Goal: Task Accomplishment & Management: Manage account settings

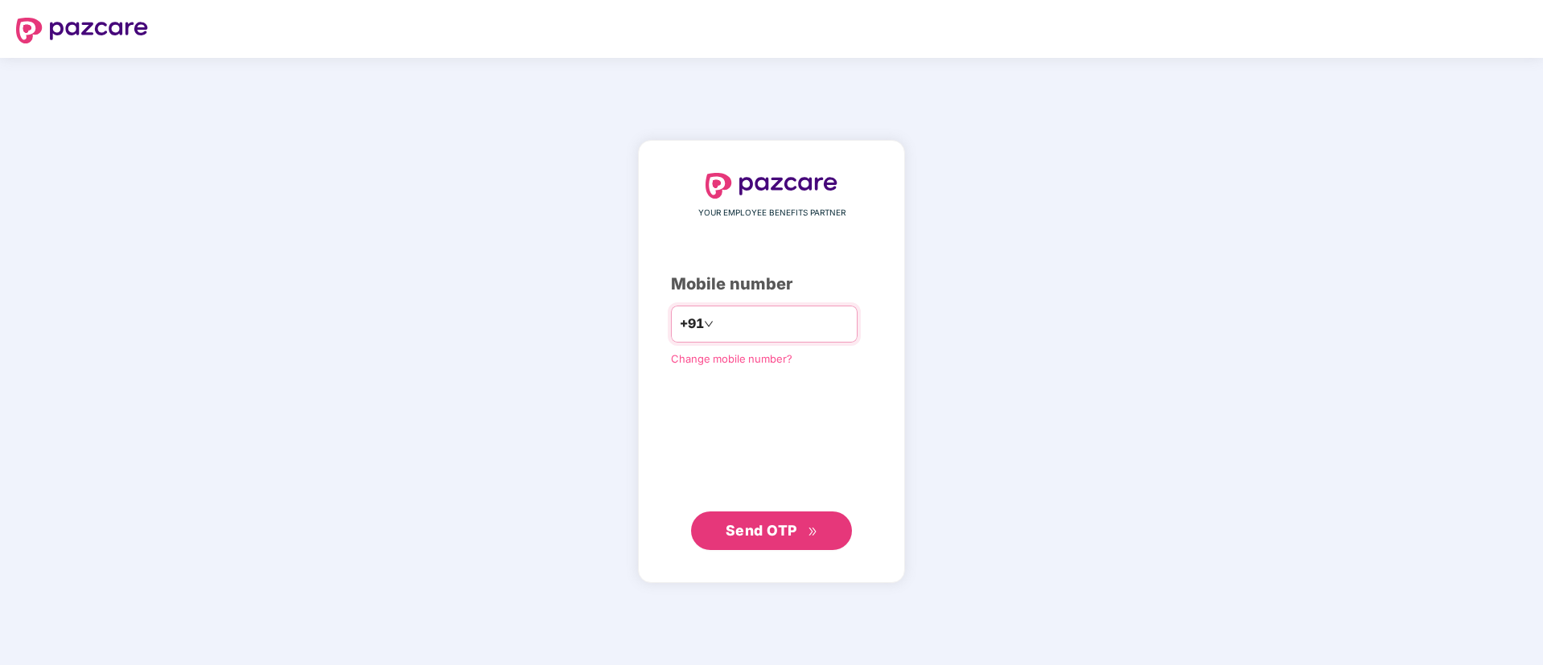
click at [769, 323] on input "number" at bounding box center [783, 324] width 132 height 26
type input "**********"
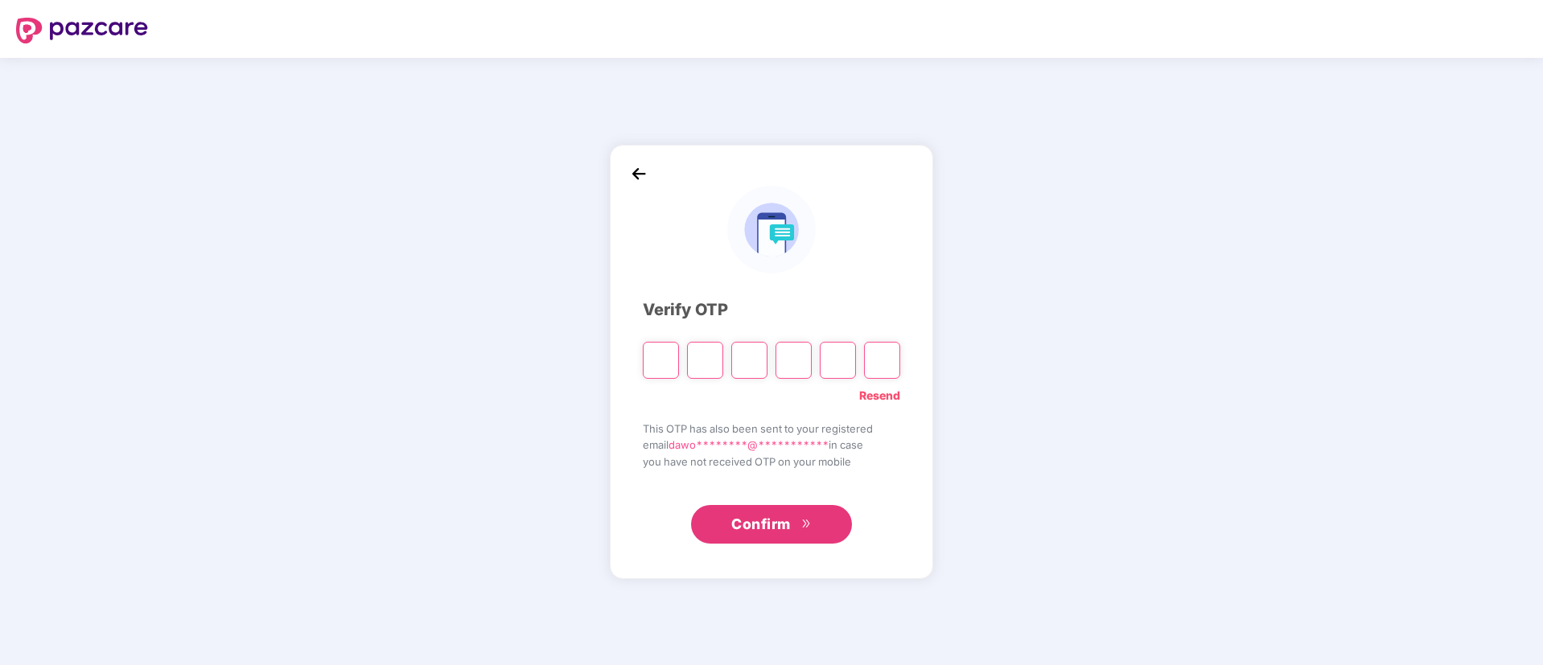
type input "*"
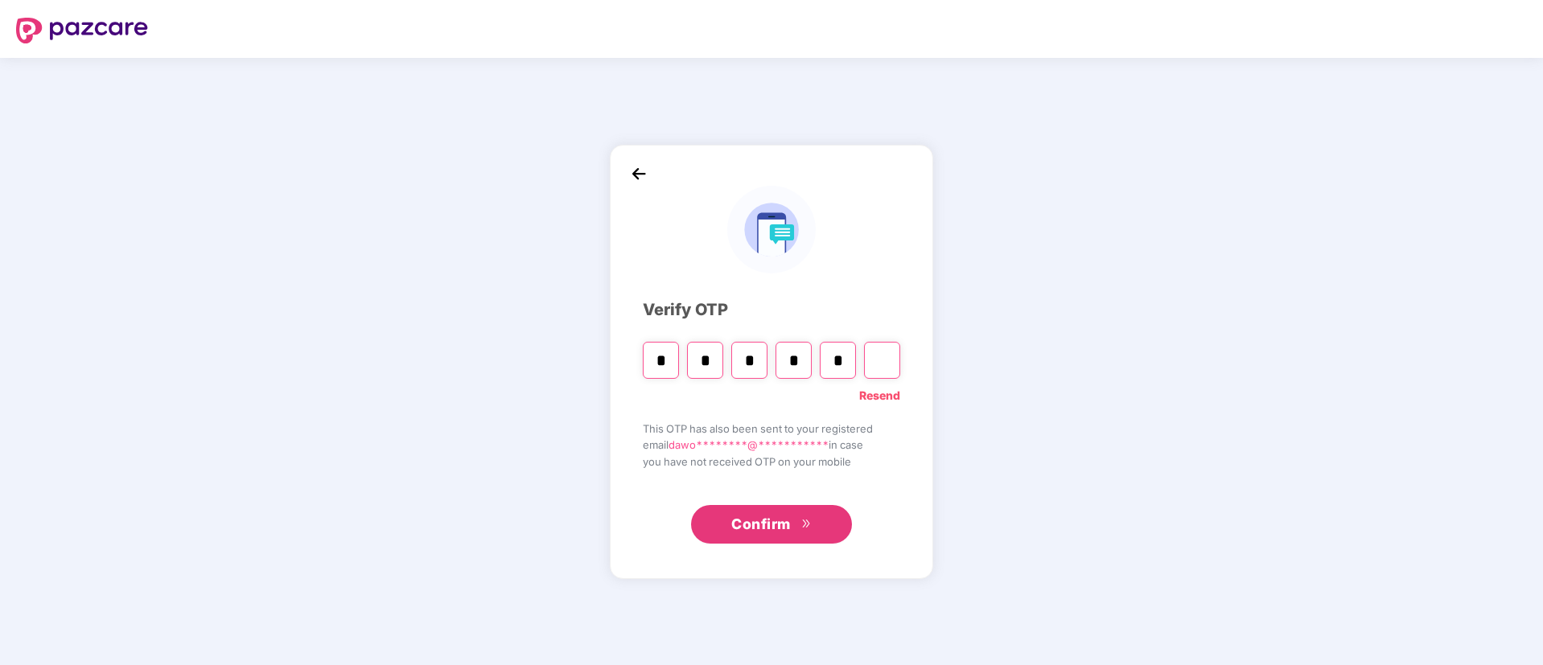
type input "*"
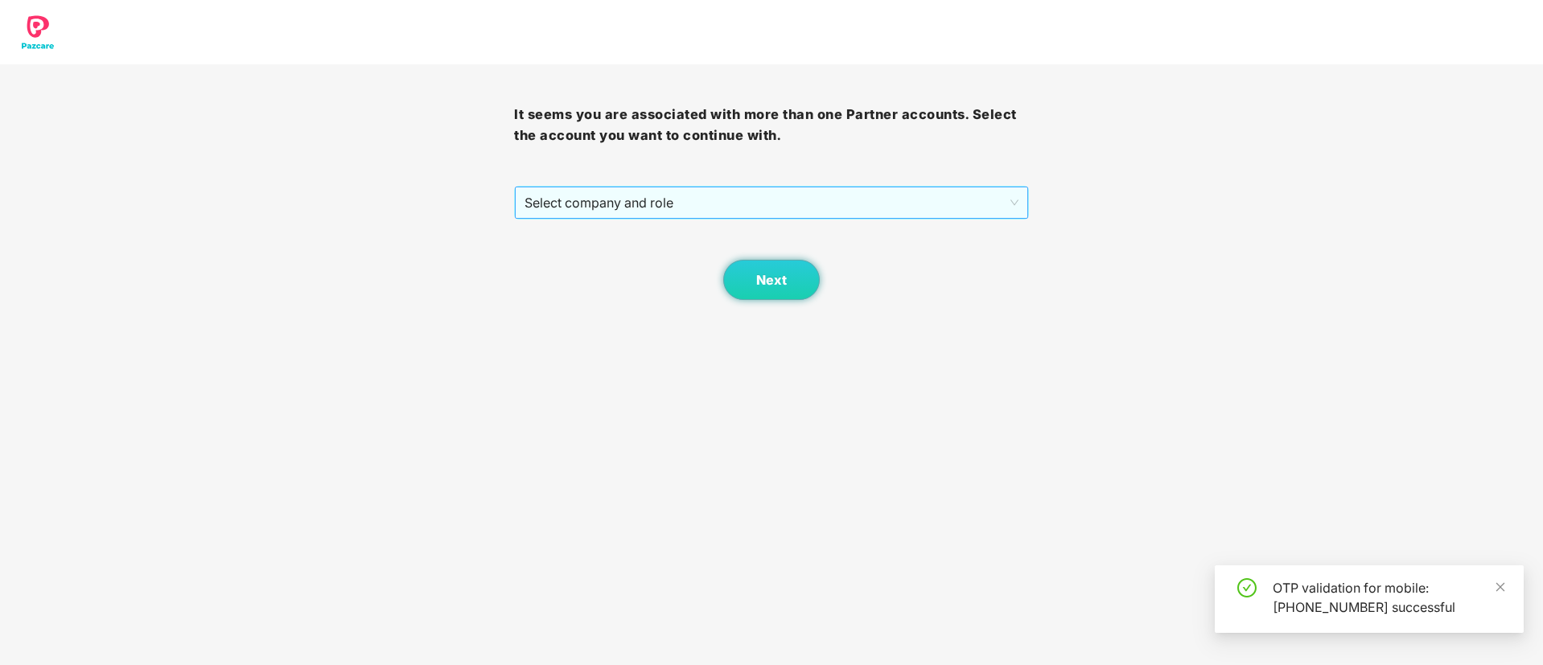
click at [607, 219] on div "Select company and role" at bounding box center [771, 203] width 514 height 34
click at [603, 213] on span "Select company and role" at bounding box center [770, 202] width 493 height 31
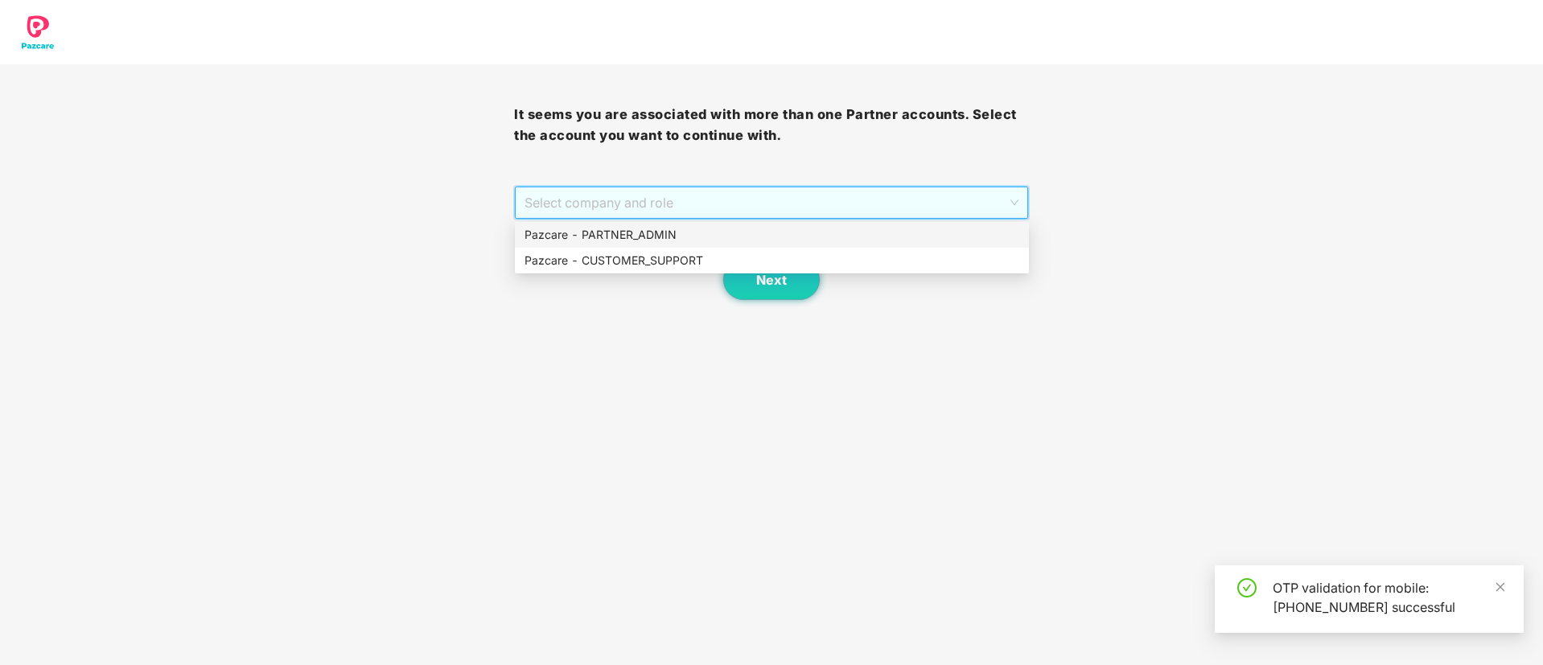
click at [611, 232] on div "Pazcare - PARTNER_ADMIN" at bounding box center [771, 235] width 495 height 18
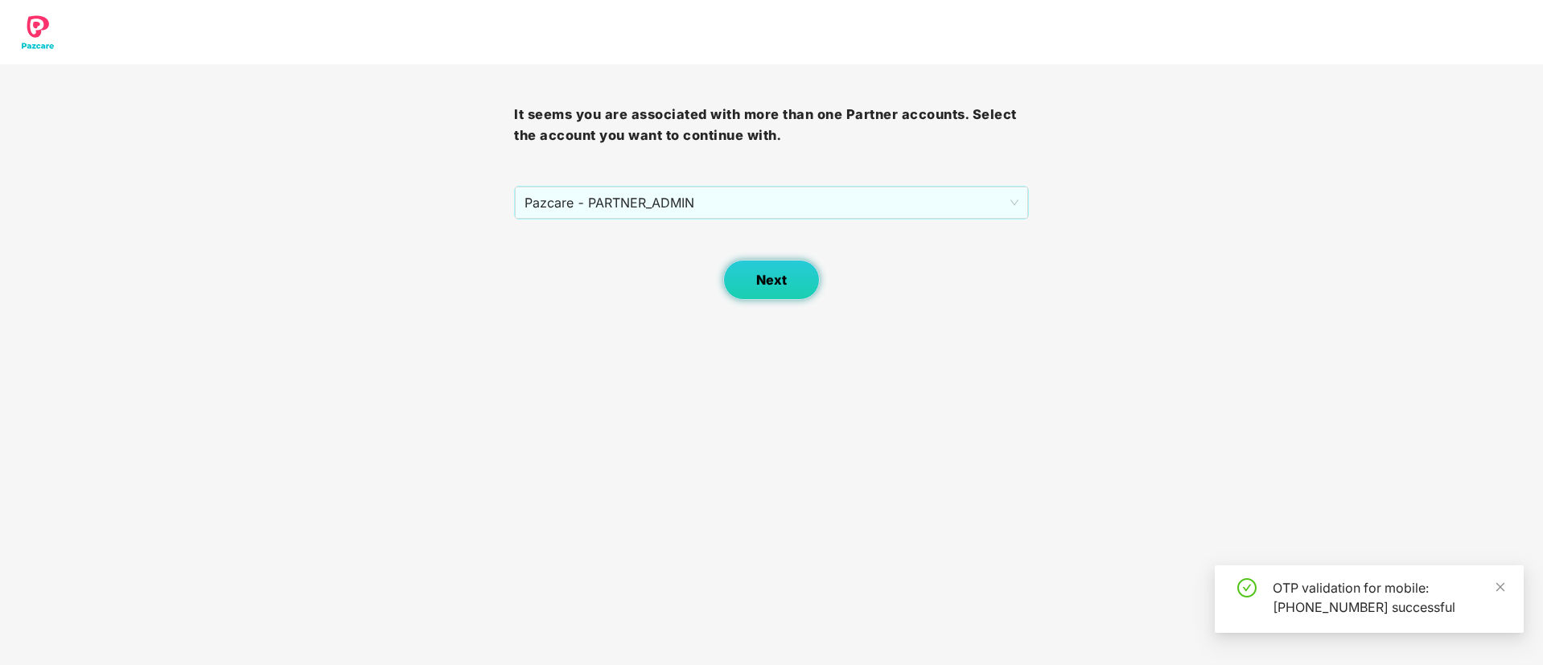
click at [723, 279] on button "Next" at bounding box center [771, 280] width 97 height 40
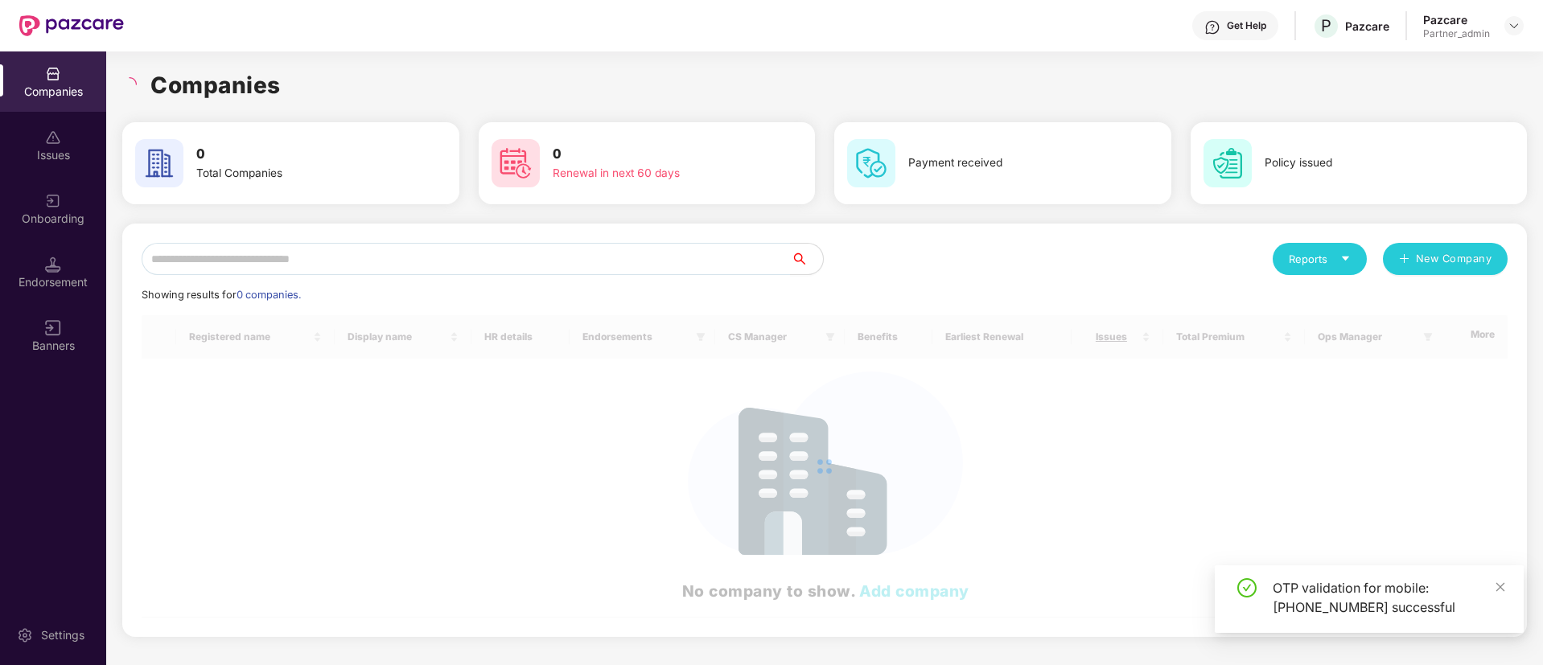
click at [752, 290] on div "Showing results for 0 companies." at bounding box center [825, 295] width 1366 height 16
click at [51, 205] on img at bounding box center [53, 201] width 16 height 16
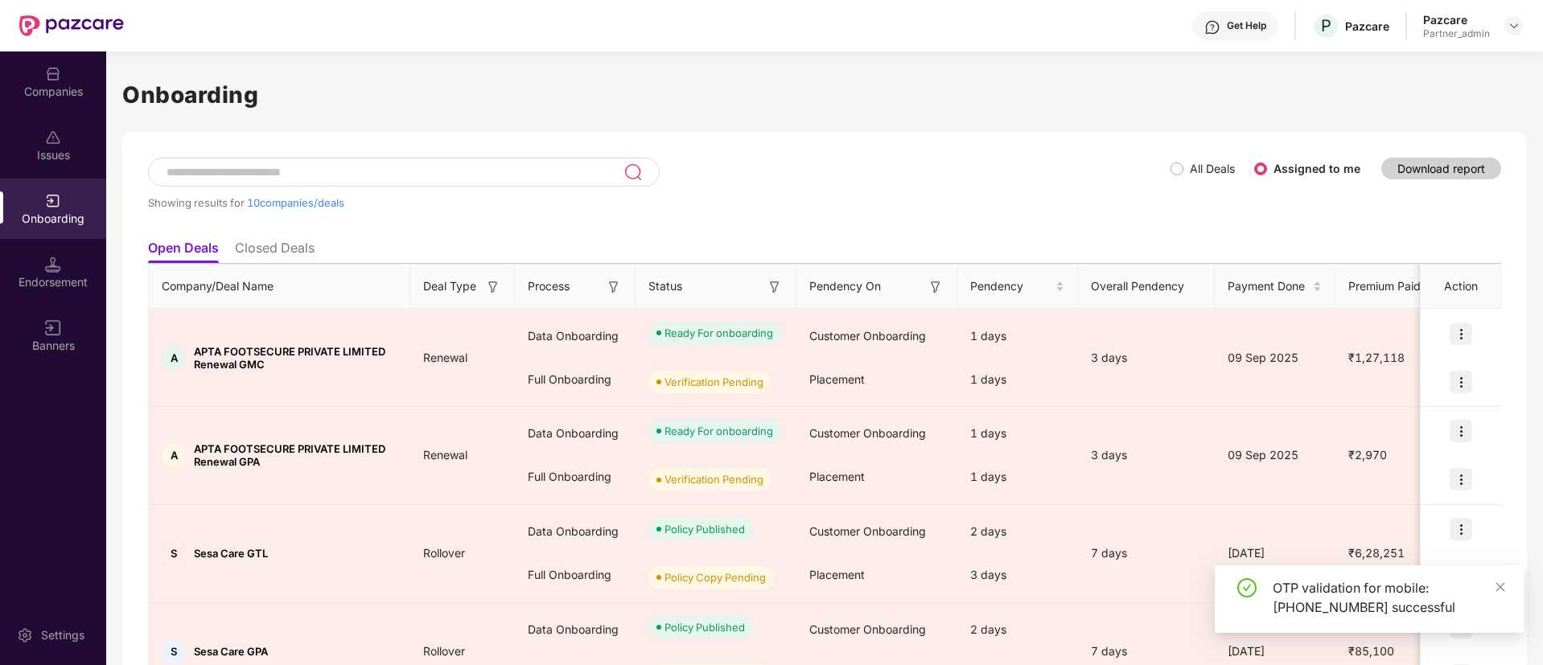
click at [1188, 175] on span "All Deals" at bounding box center [1212, 169] width 58 height 18
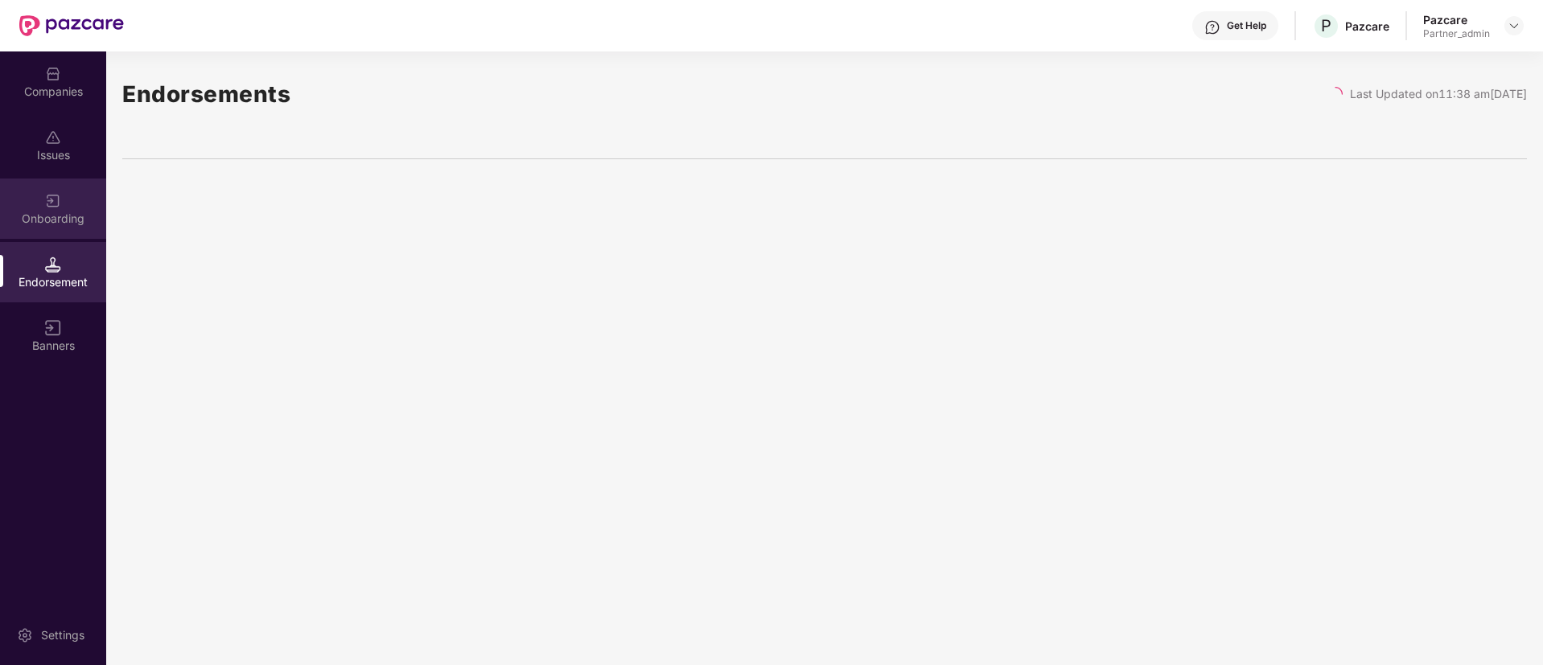
click at [62, 194] on div "Onboarding" at bounding box center [53, 209] width 106 height 60
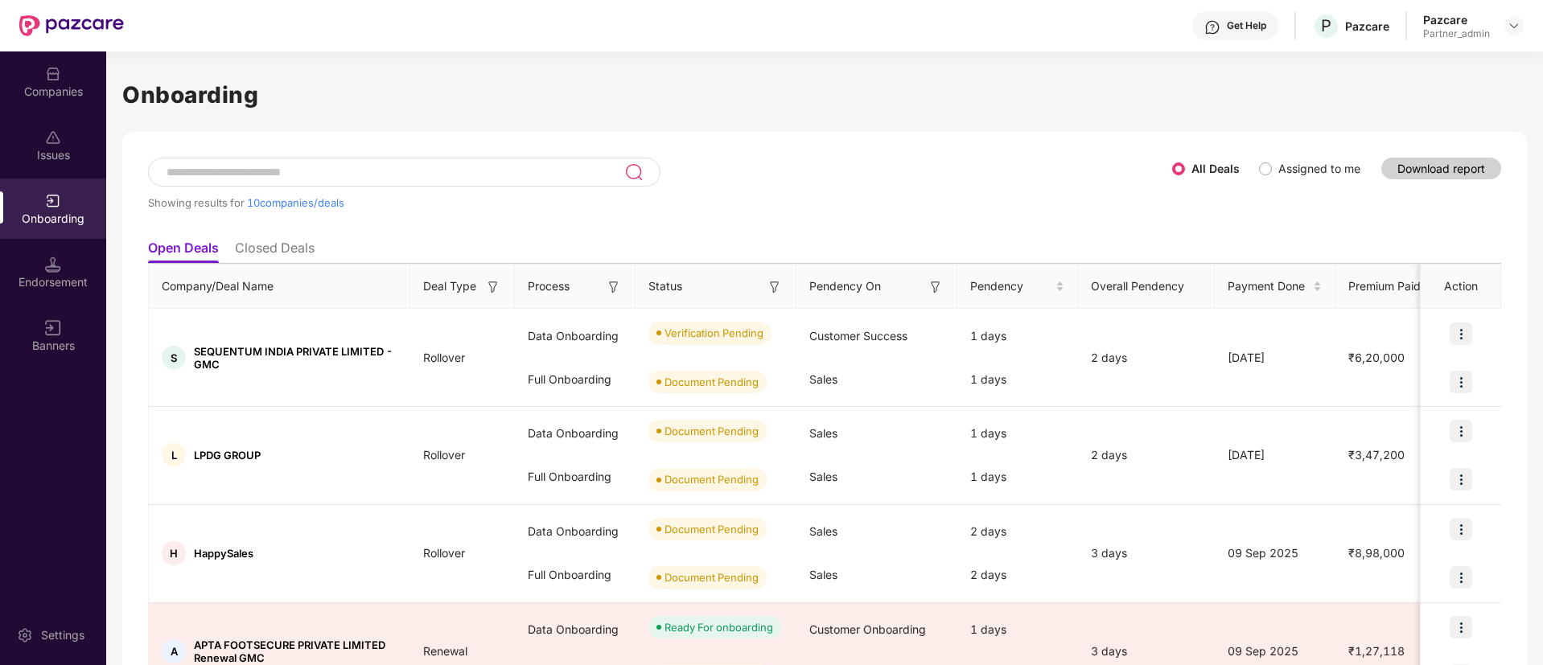
click at [1278, 163] on label "Assigned to me" at bounding box center [1319, 169] width 82 height 14
click at [288, 250] on li "Closed Deals" at bounding box center [275, 251] width 80 height 23
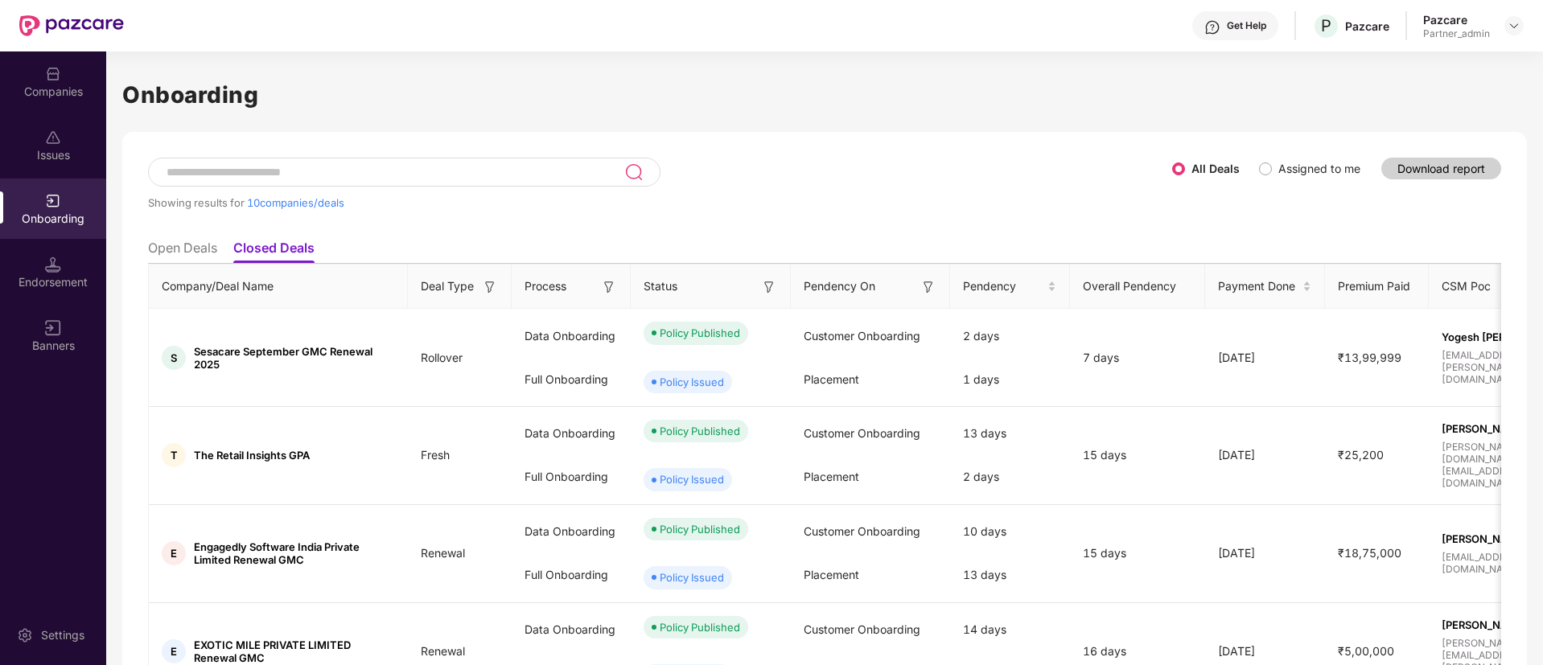
click at [207, 251] on li "Open Deals" at bounding box center [182, 251] width 69 height 23
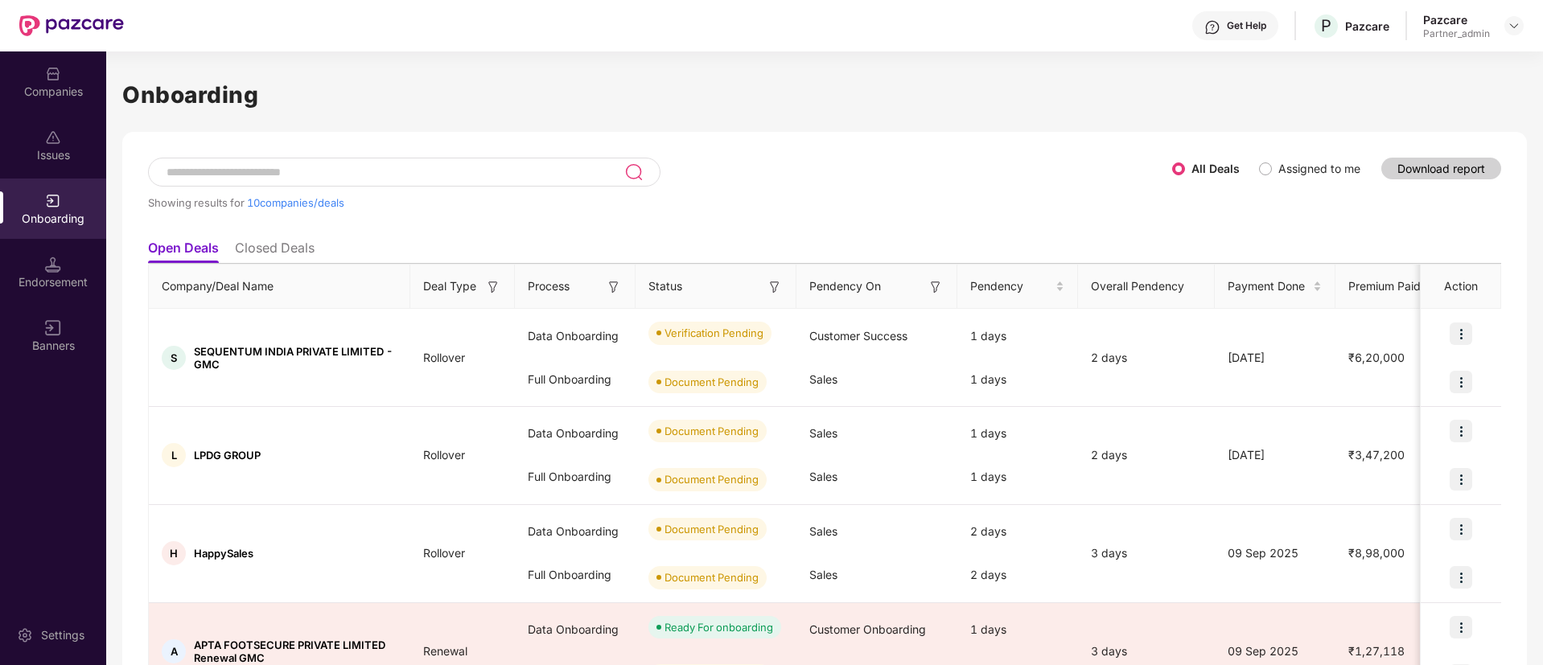
click at [775, 282] on img at bounding box center [775, 287] width 16 height 16
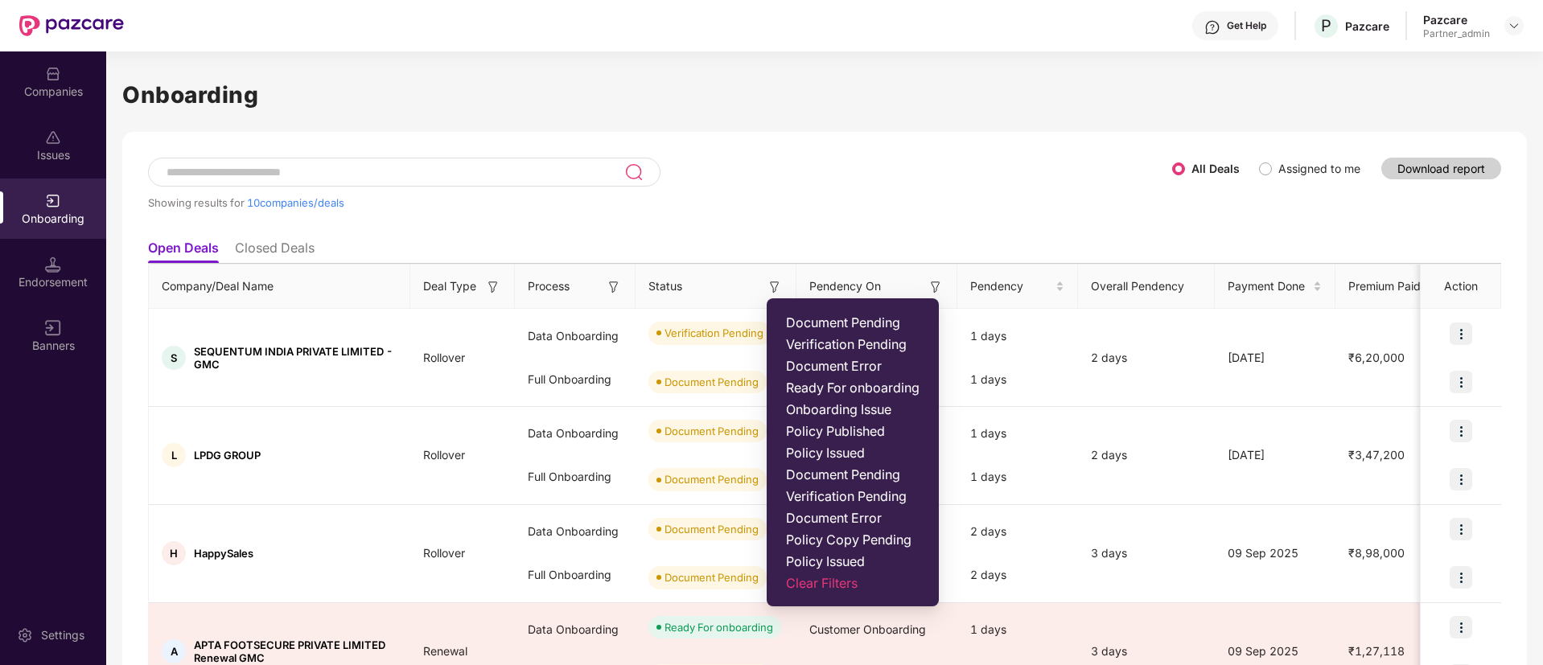
click at [927, 202] on div "Showing results for 10 companies/deals" at bounding box center [660, 202] width 1024 height 13
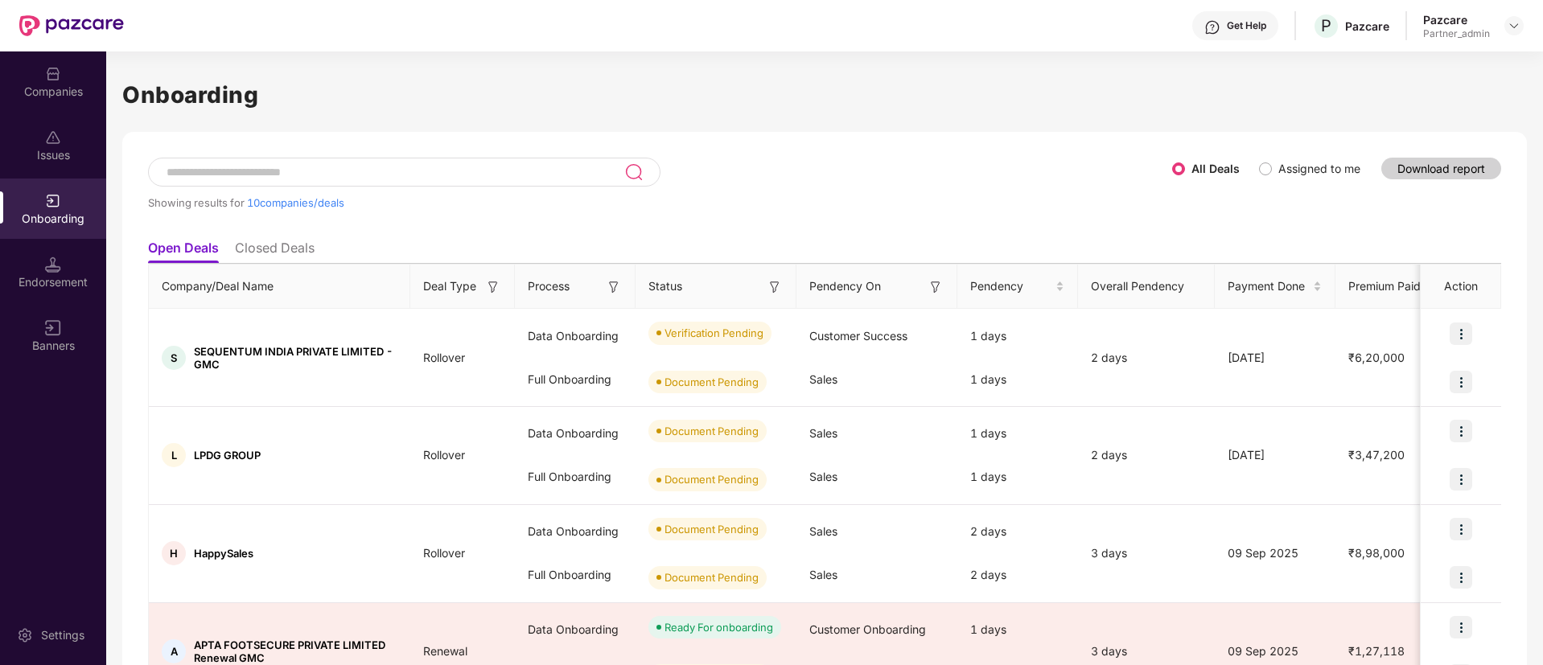
click at [770, 289] on img at bounding box center [775, 287] width 16 height 16
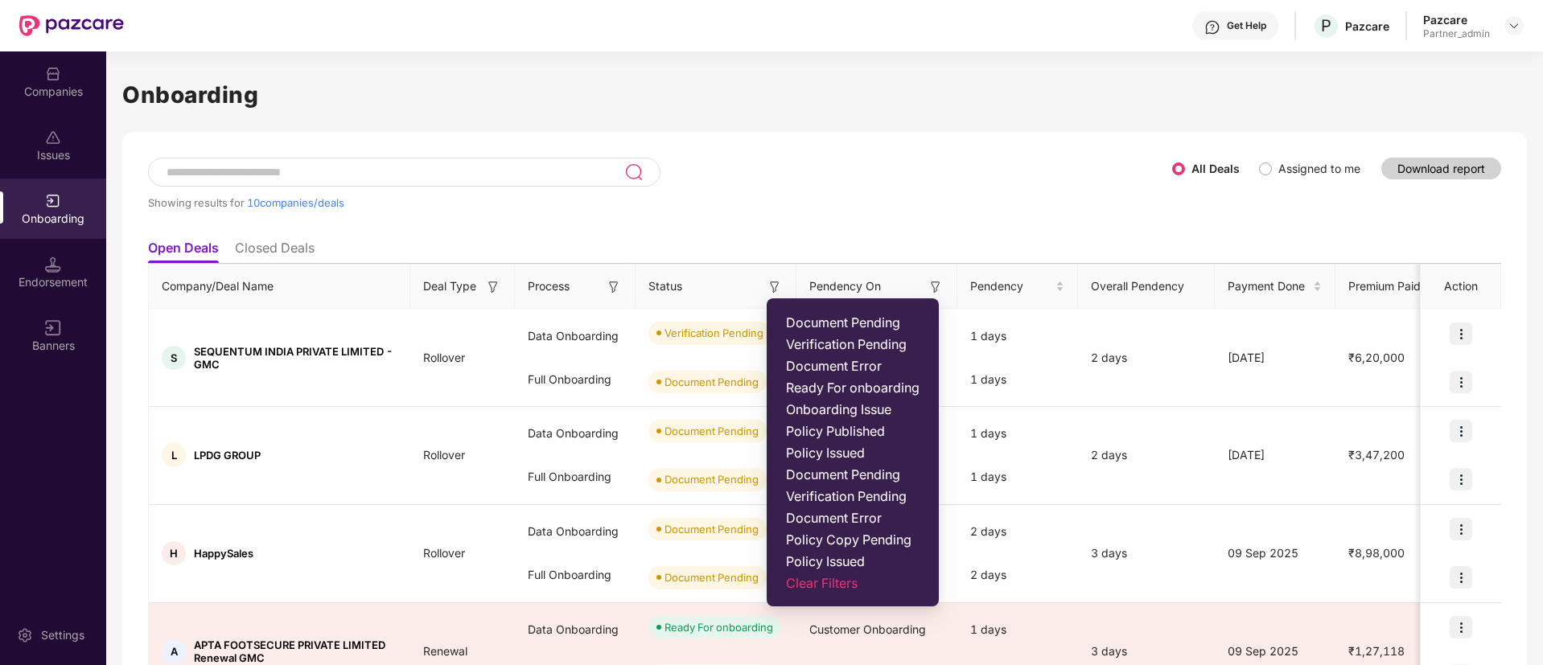
click at [781, 183] on div "Showing results for 10 companies/deals" at bounding box center [660, 195] width 1024 height 74
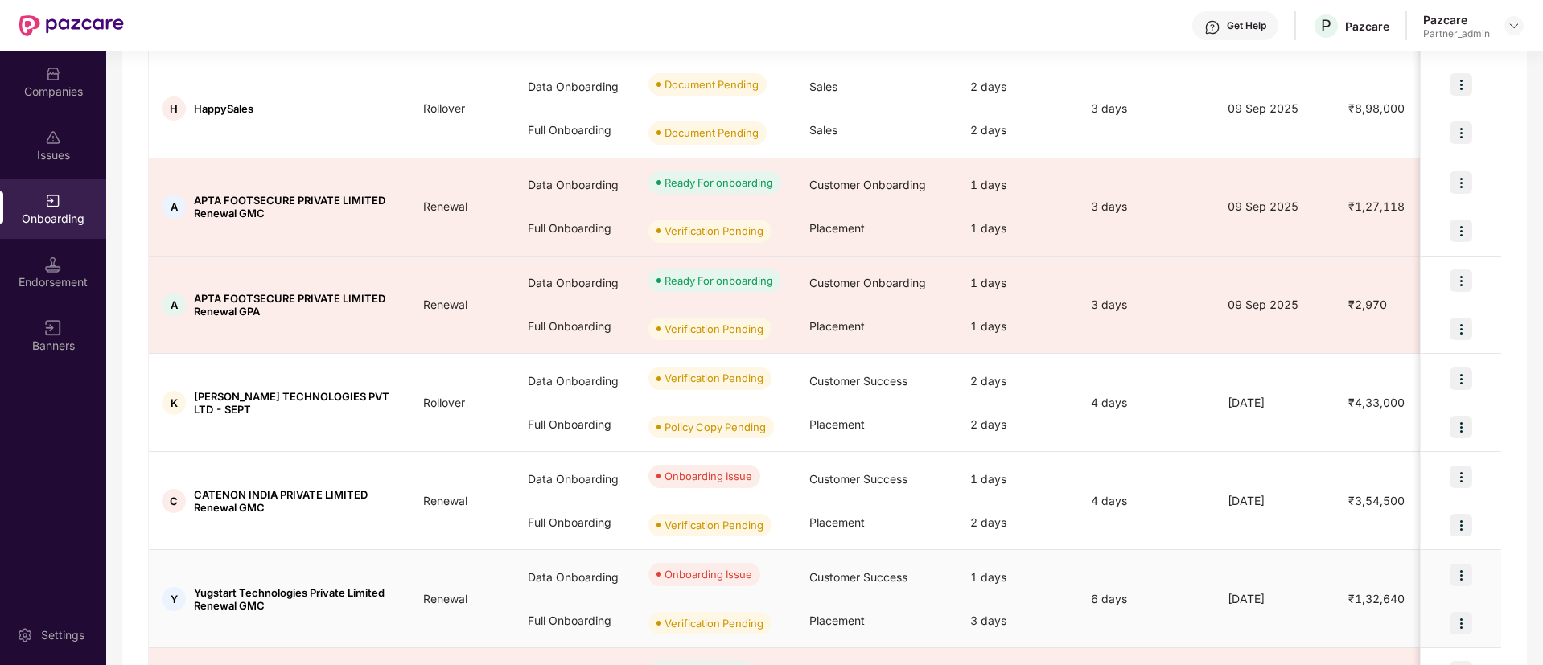
scroll to position [603, 0]
